Goal: Find specific page/section: Find specific page/section

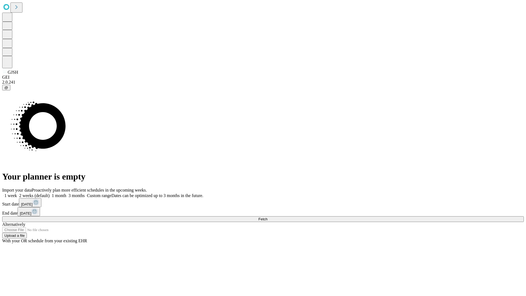
click at [267, 217] on span "Fetch" at bounding box center [262, 219] width 9 height 4
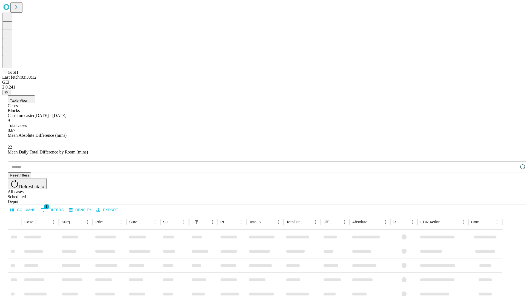
click at [512, 199] on div "Depot" at bounding box center [269, 201] width 522 height 5
